Goal: Find specific page/section: Find specific page/section

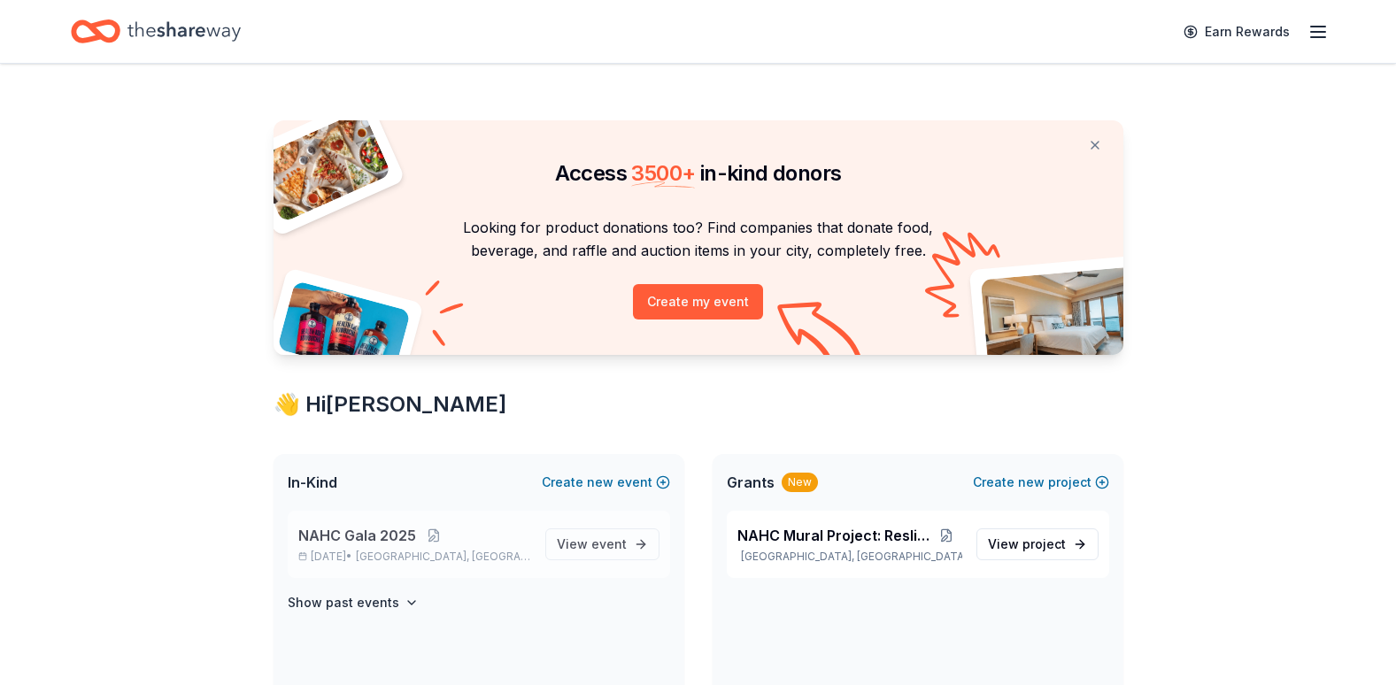
click at [530, 545] on p "NAHC Gala 2025" at bounding box center [414, 535] width 233 height 21
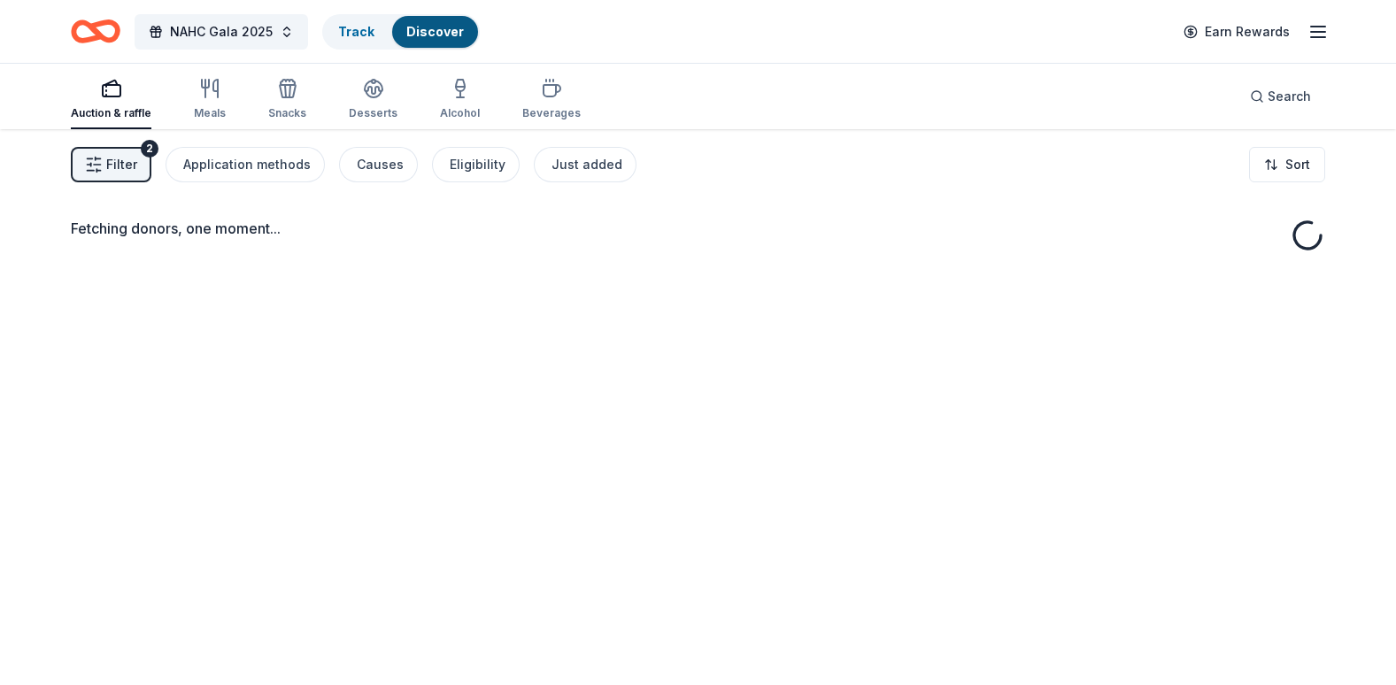
click at [592, 547] on div "Fetching donors, one moment..." at bounding box center [698, 471] width 1396 height 685
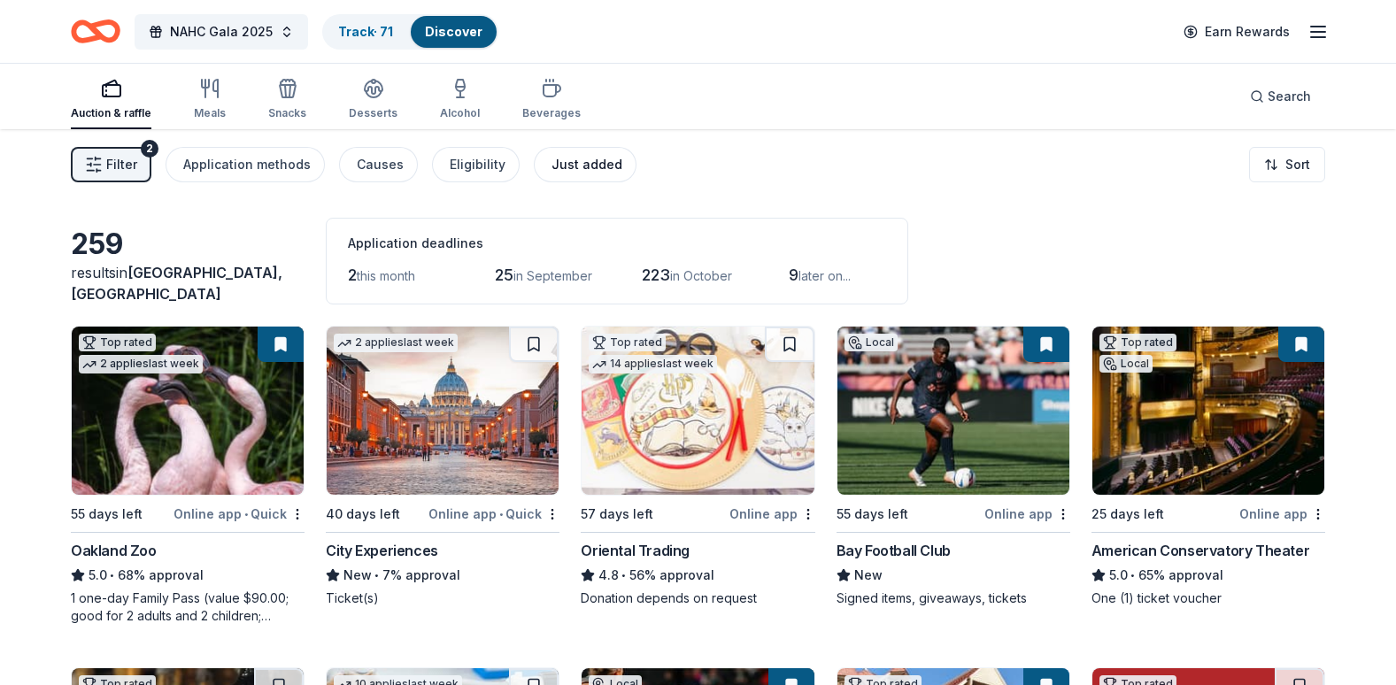
click at [565, 162] on div "Just added" at bounding box center [587, 164] width 71 height 21
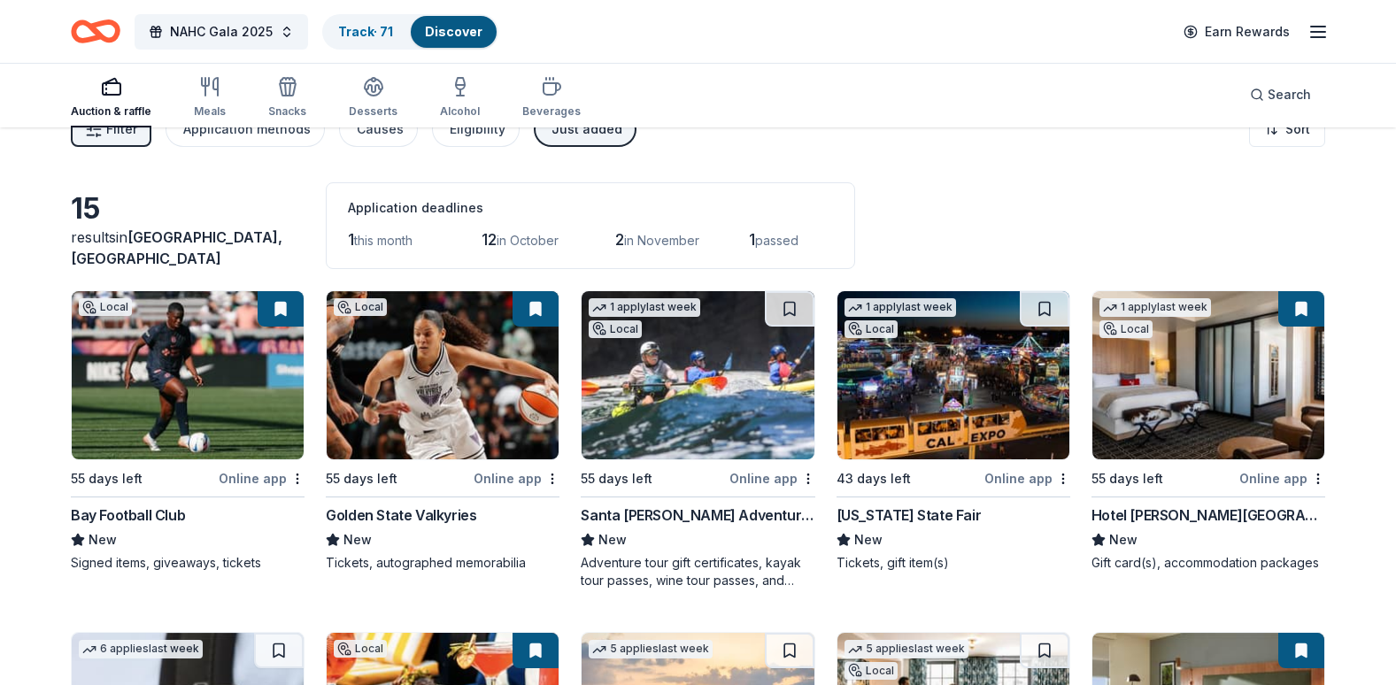
scroll to position [34, 0]
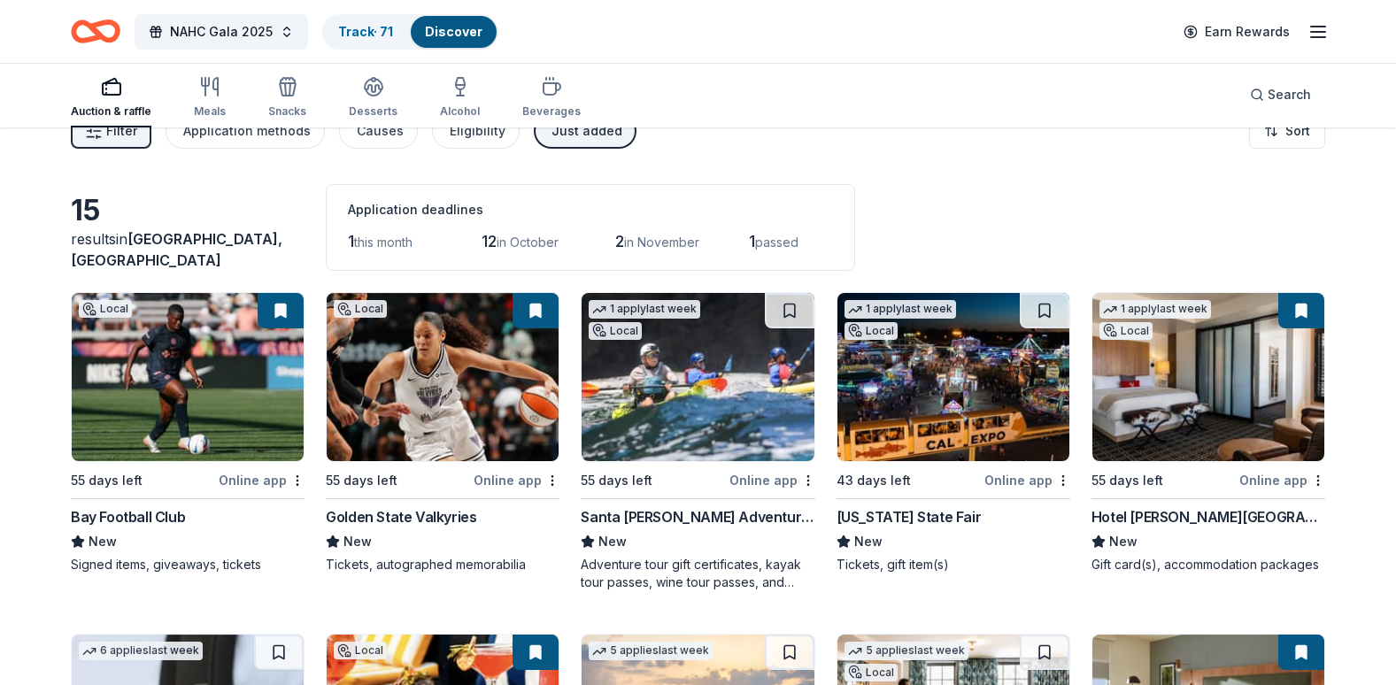
click at [951, 526] on div "[US_STATE] State Fair" at bounding box center [909, 516] width 145 height 21
click at [362, 27] on link "Track · 71" at bounding box center [365, 31] width 55 height 15
click at [354, 36] on link "Track · 71" at bounding box center [365, 31] width 55 height 15
click at [338, 37] on link "Track · 71" at bounding box center [365, 31] width 55 height 15
click at [400, 28] on div "Track · 71" at bounding box center [365, 32] width 83 height 32
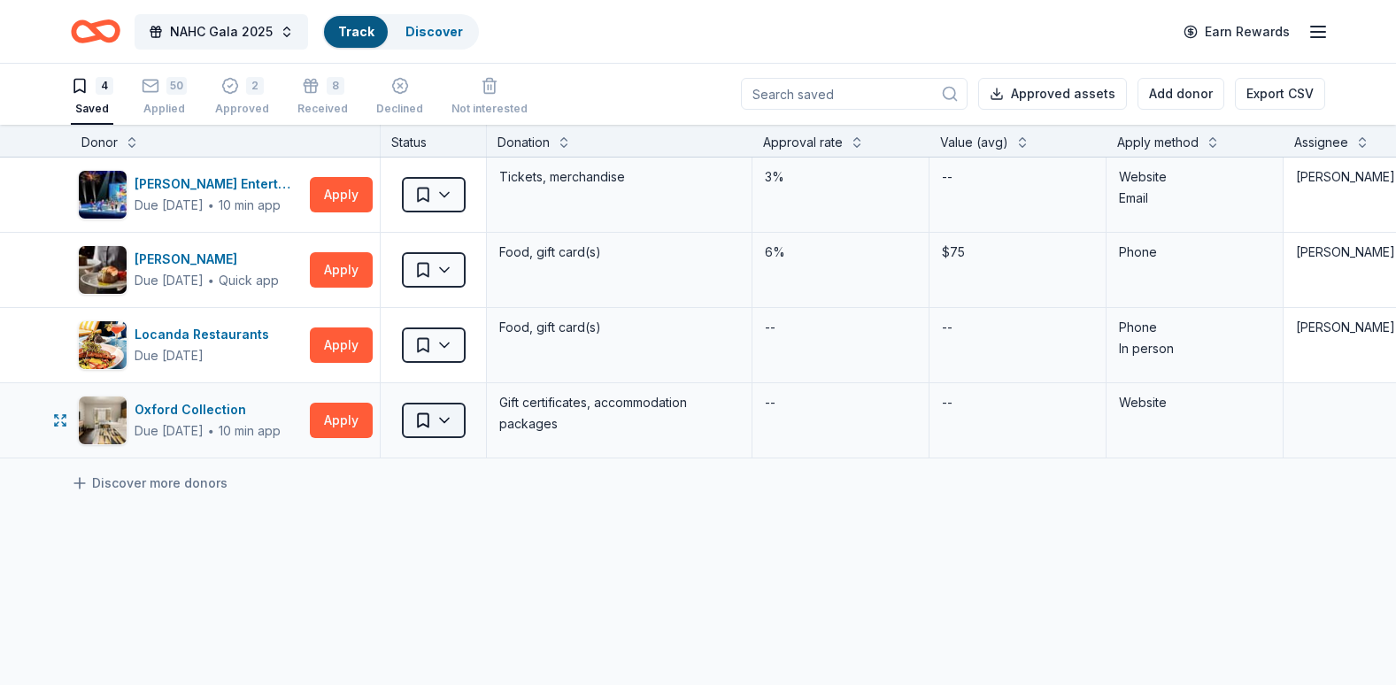
scroll to position [1, 0]
